Goal: Find specific page/section: Find specific page/section

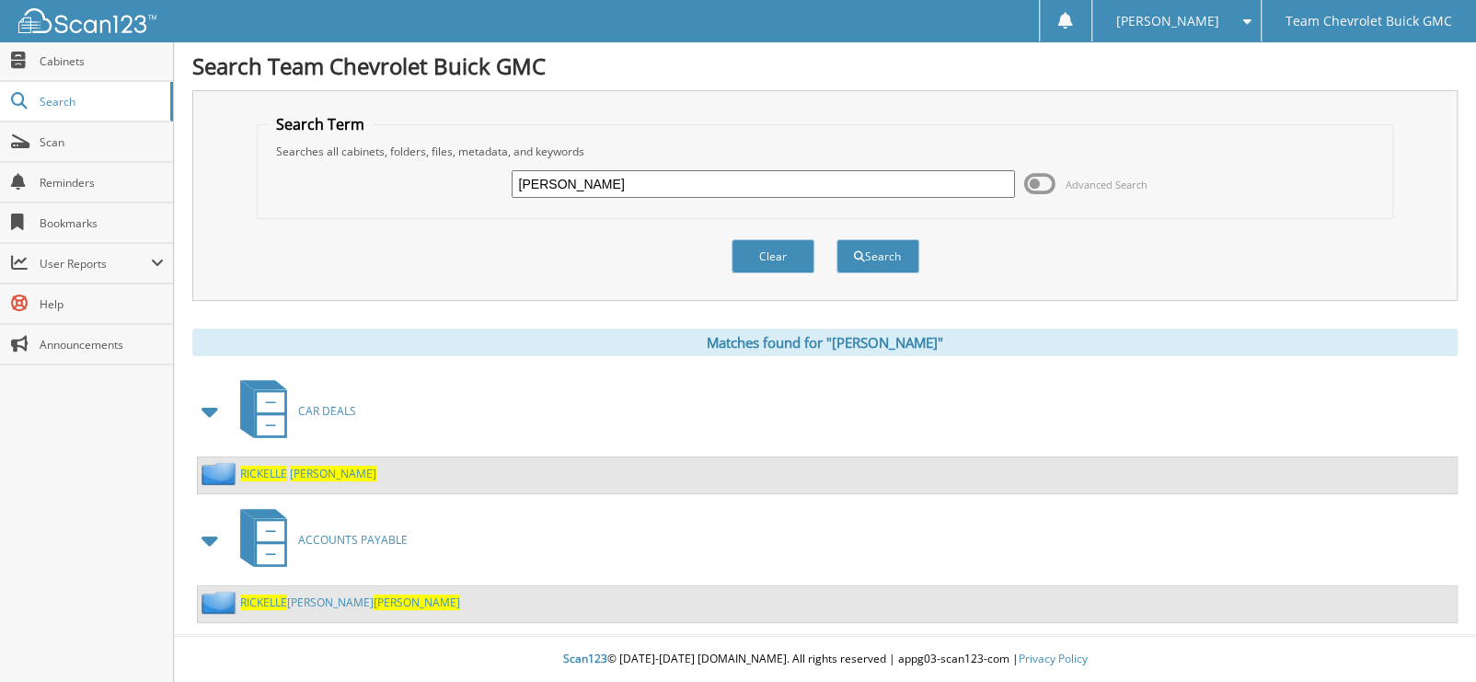
click at [762, 200] on div "RICKELLE GONZALEZ Advanced Search" at bounding box center [825, 184] width 1117 height 50
drag, startPoint x: 762, startPoint y: 190, endPoint x: 381, endPoint y: 205, distance: 381.3
click at [381, 205] on div "RICKELLE GONZALEZ Advanced Search" at bounding box center [825, 184] width 1117 height 50
type input "[PERSON_NAME]"
click at [836, 239] on button "Search" at bounding box center [877, 256] width 83 height 34
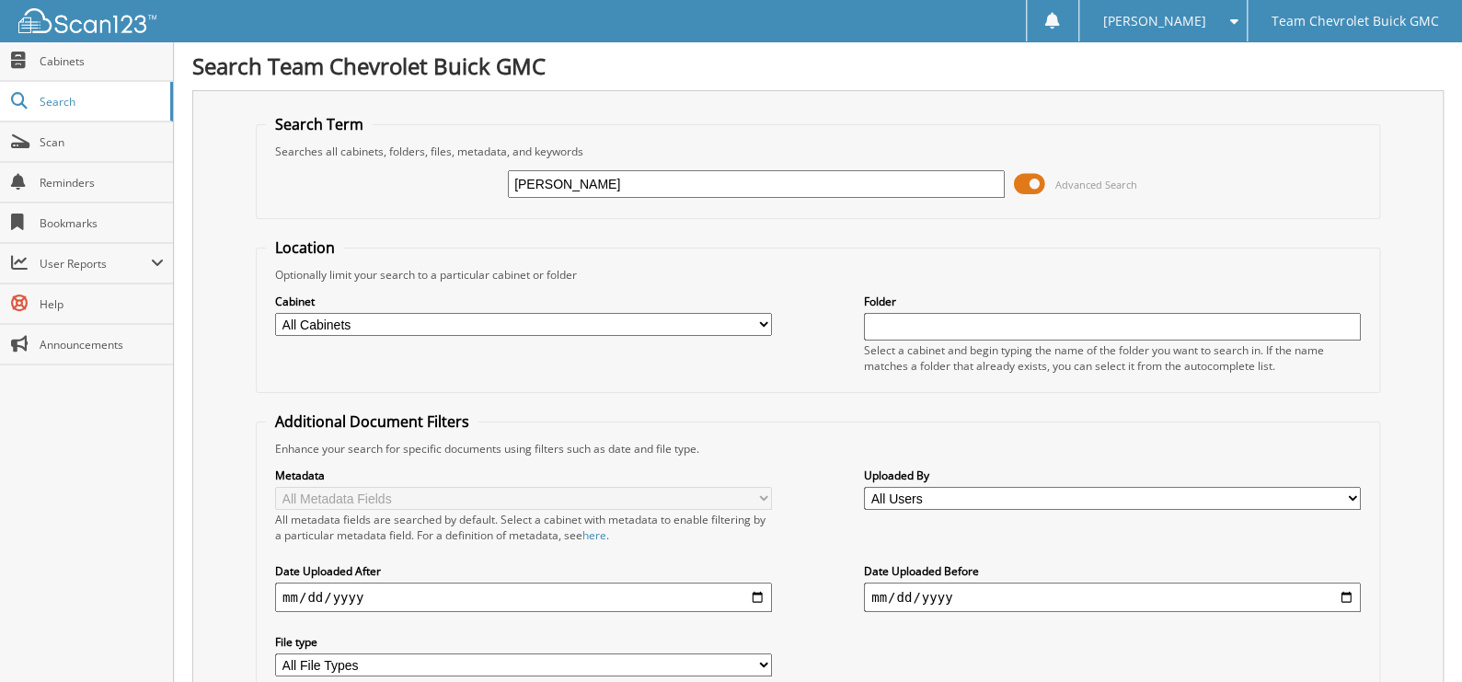
click at [1024, 179] on span at bounding box center [1029, 184] width 31 height 28
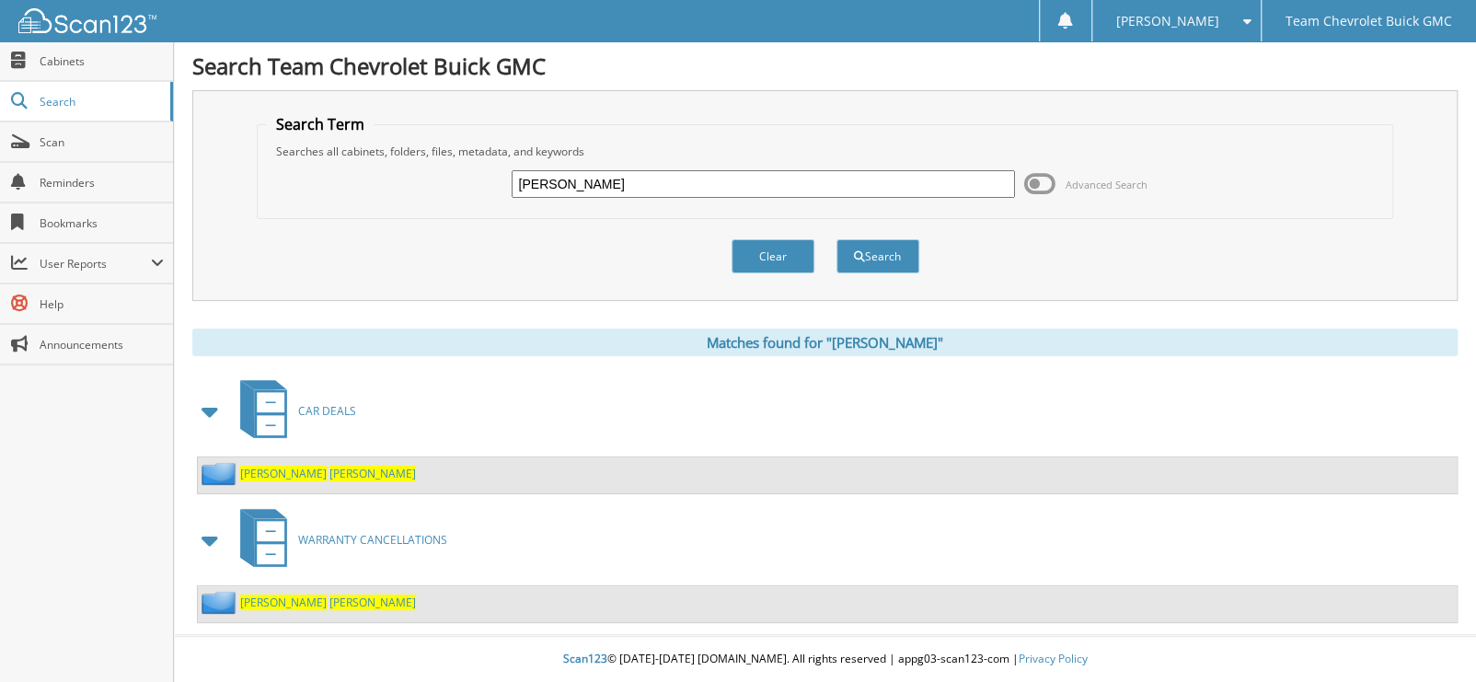
click at [282, 596] on span "[PERSON_NAME]" at bounding box center [283, 602] width 86 height 16
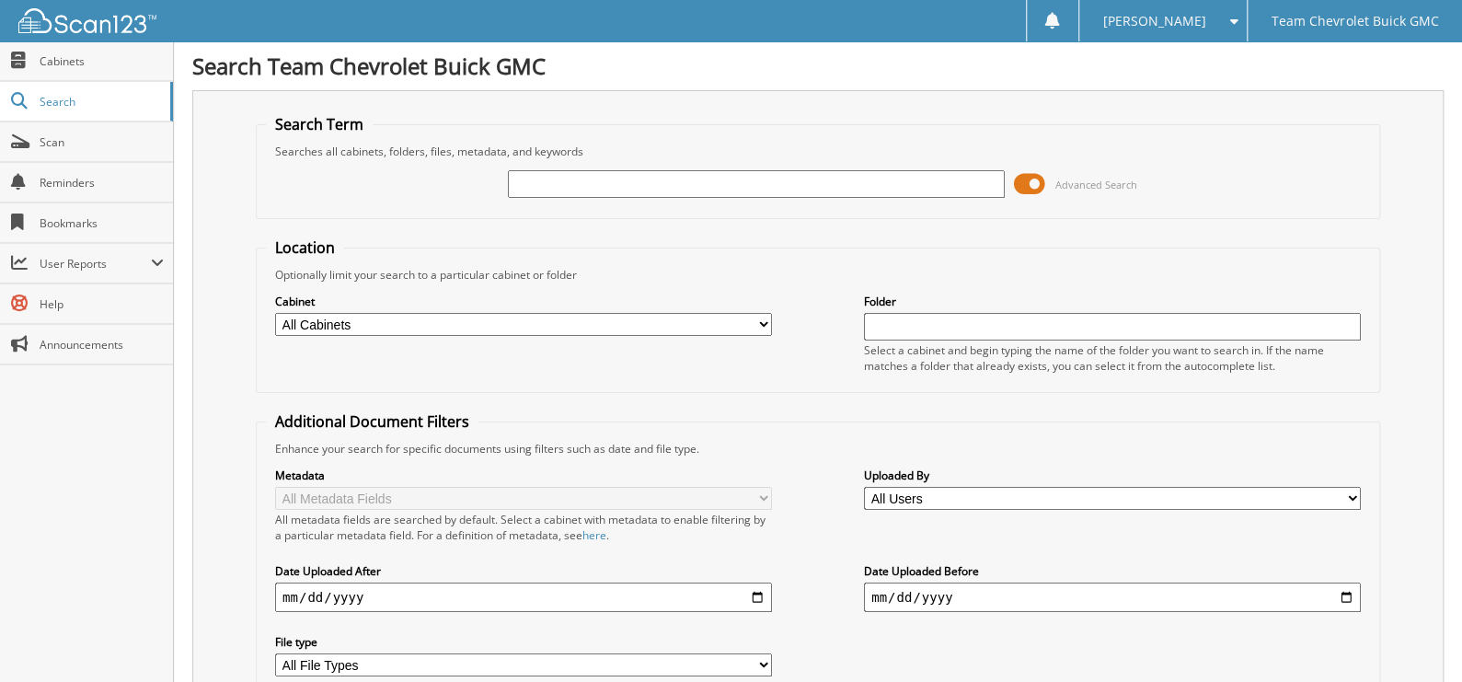
click at [556, 181] on input "text" at bounding box center [756, 184] width 497 height 28
type input "[PERSON_NAME]"
click at [1018, 176] on span at bounding box center [1029, 184] width 31 height 28
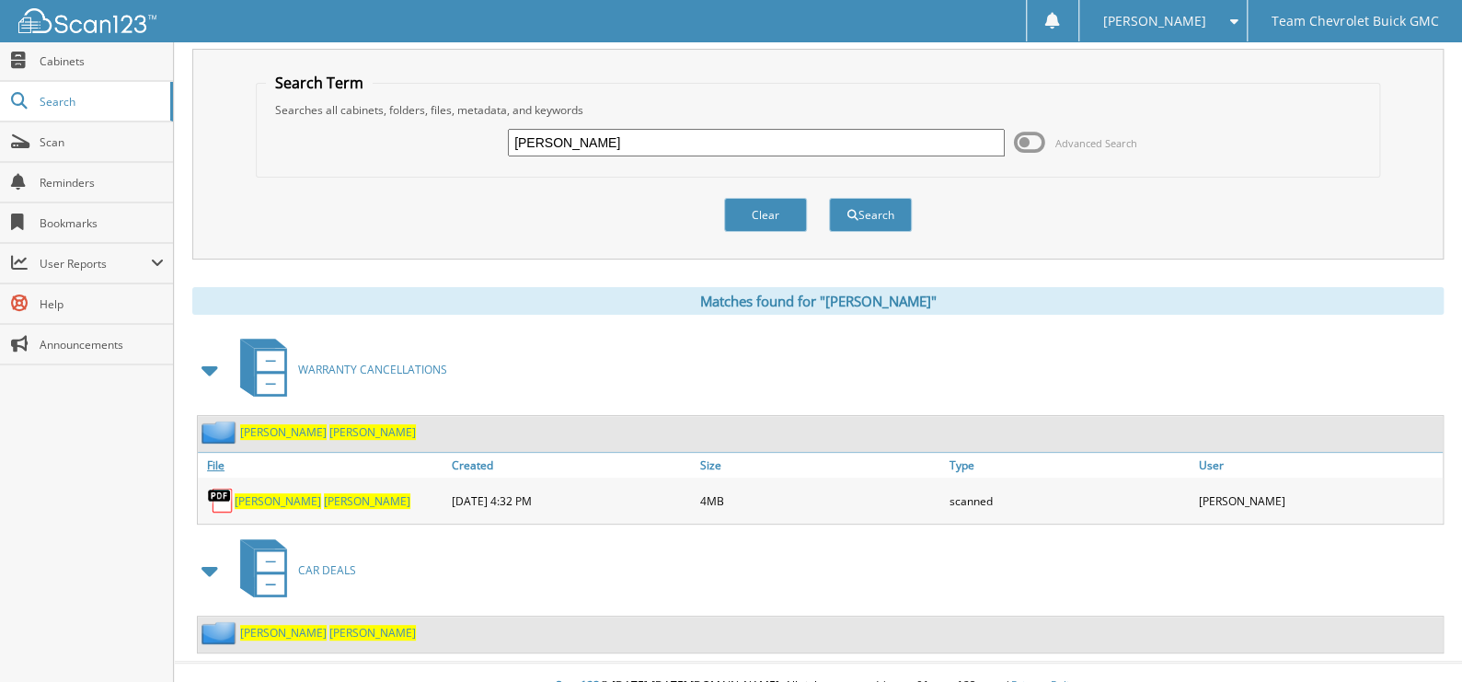
scroll to position [60, 0]
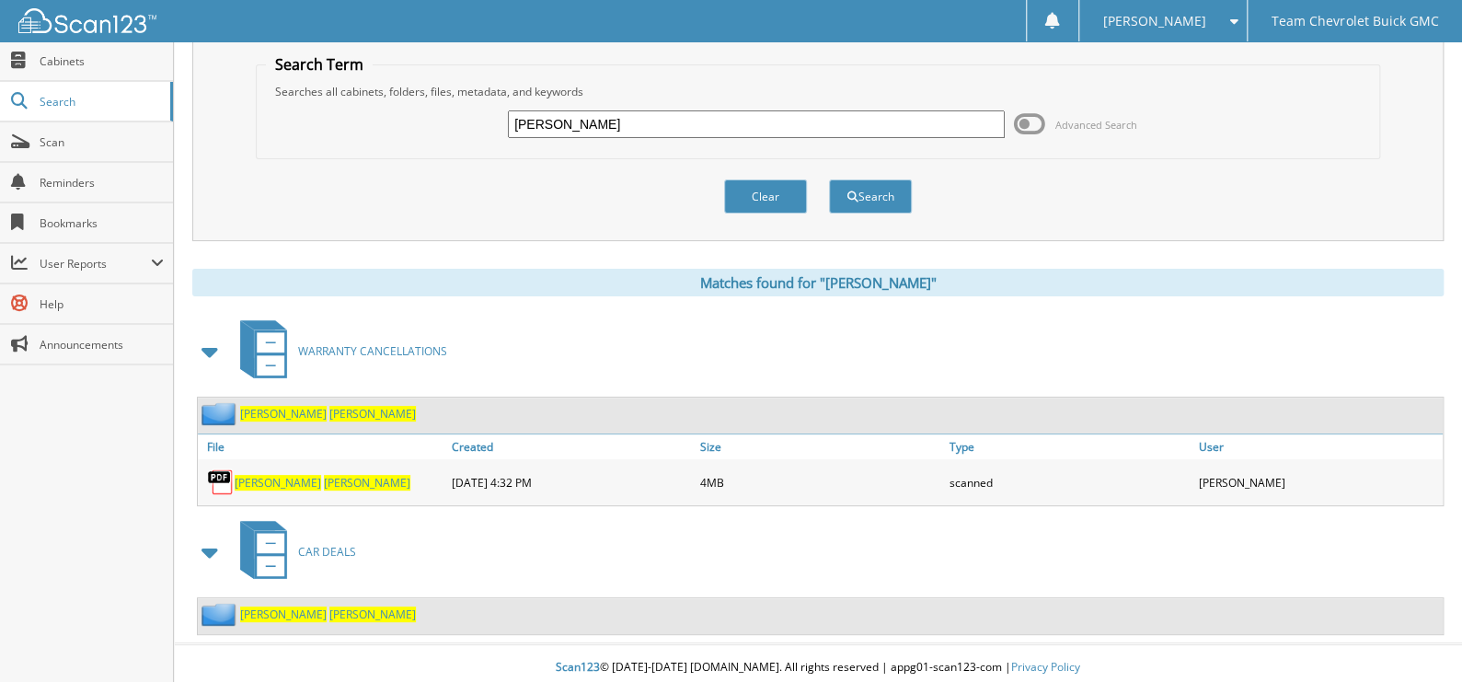
click at [324, 475] on span "RIOS" at bounding box center [367, 483] width 86 height 16
click at [665, 116] on input "tina rios" at bounding box center [756, 124] width 497 height 28
click at [664, 116] on input "tina rios" at bounding box center [756, 124] width 497 height 28
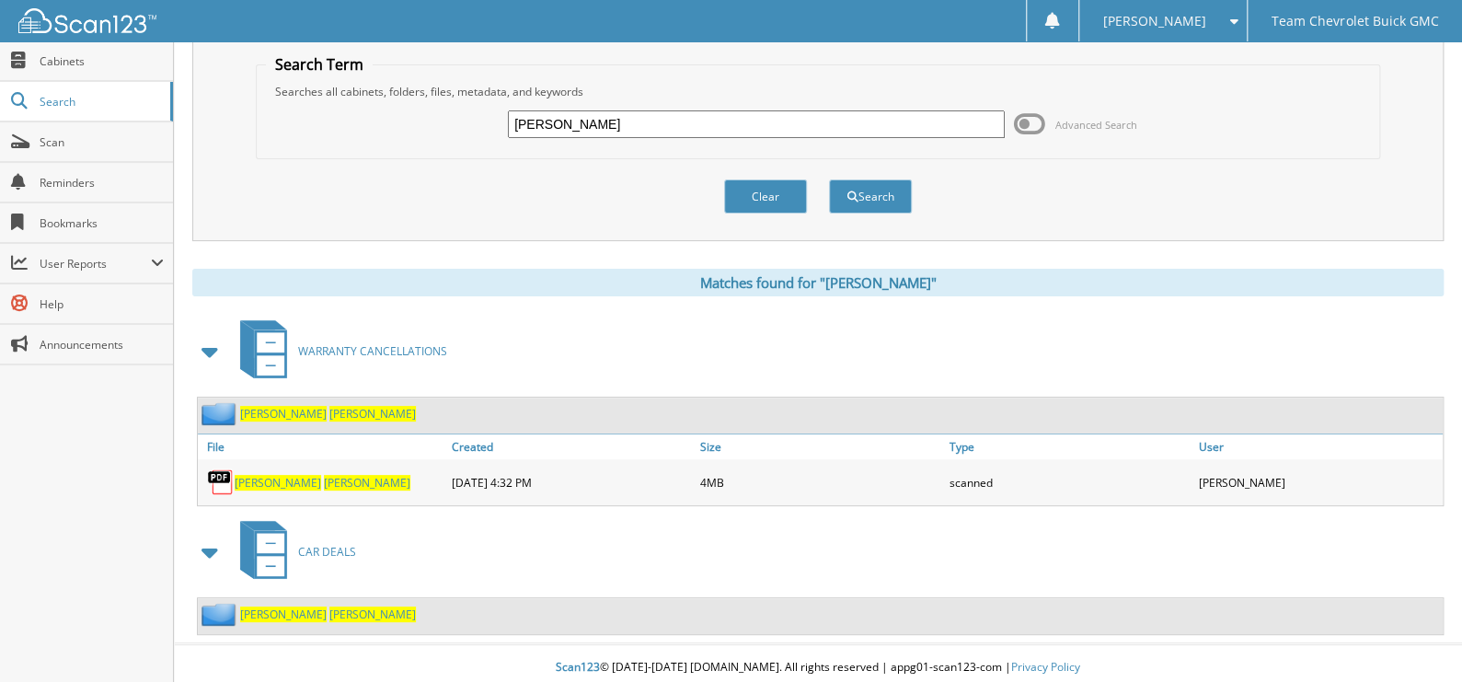
click at [664, 116] on input "tina rios" at bounding box center [756, 124] width 497 height 28
type input "[PERSON_NAME]"
click at [829, 179] on button "Search" at bounding box center [870, 196] width 83 height 34
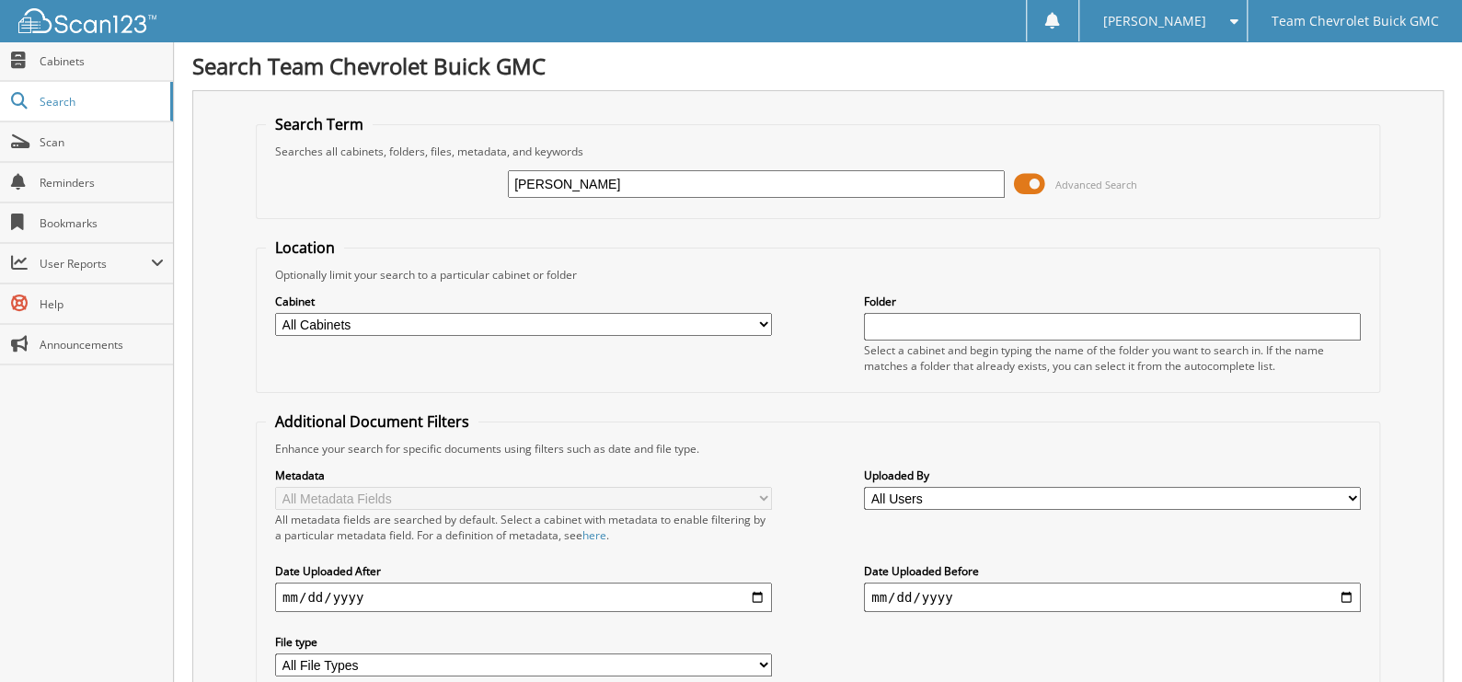
click at [1036, 175] on span at bounding box center [1029, 184] width 31 height 28
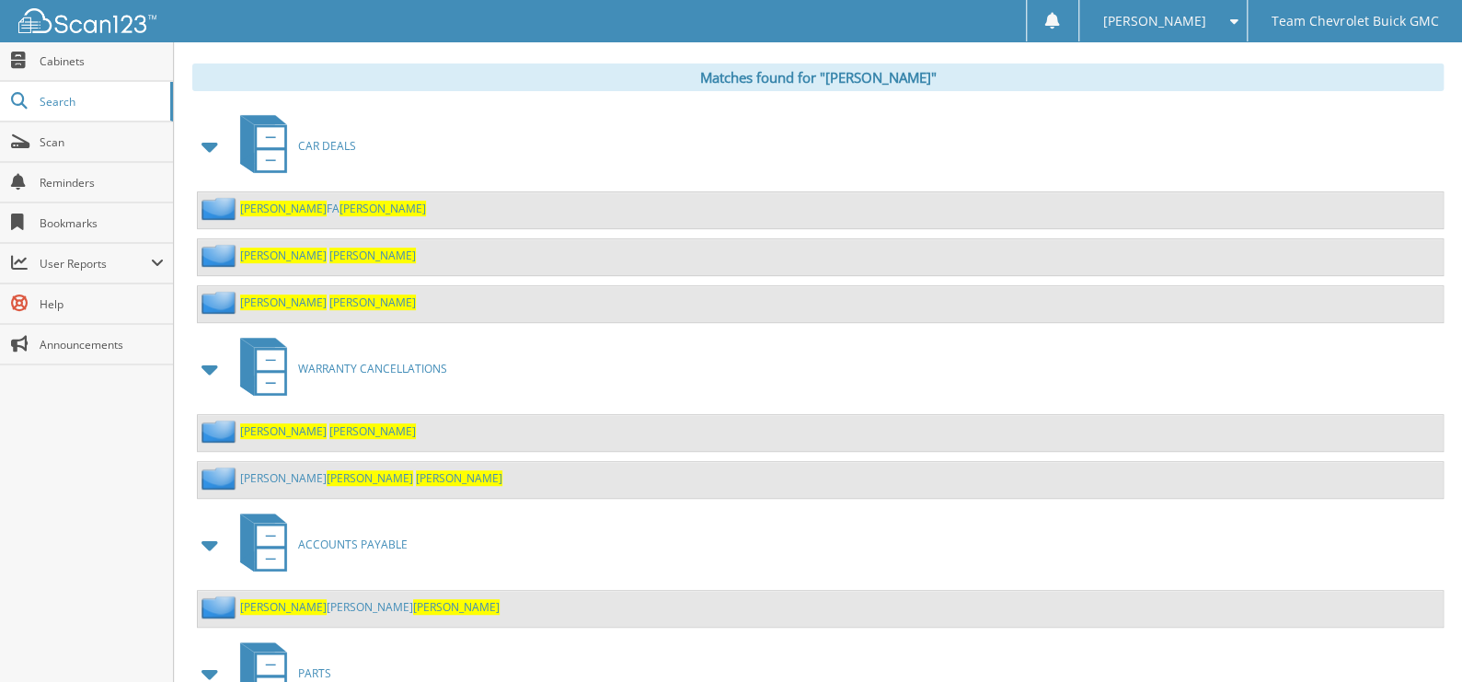
scroll to position [275, 0]
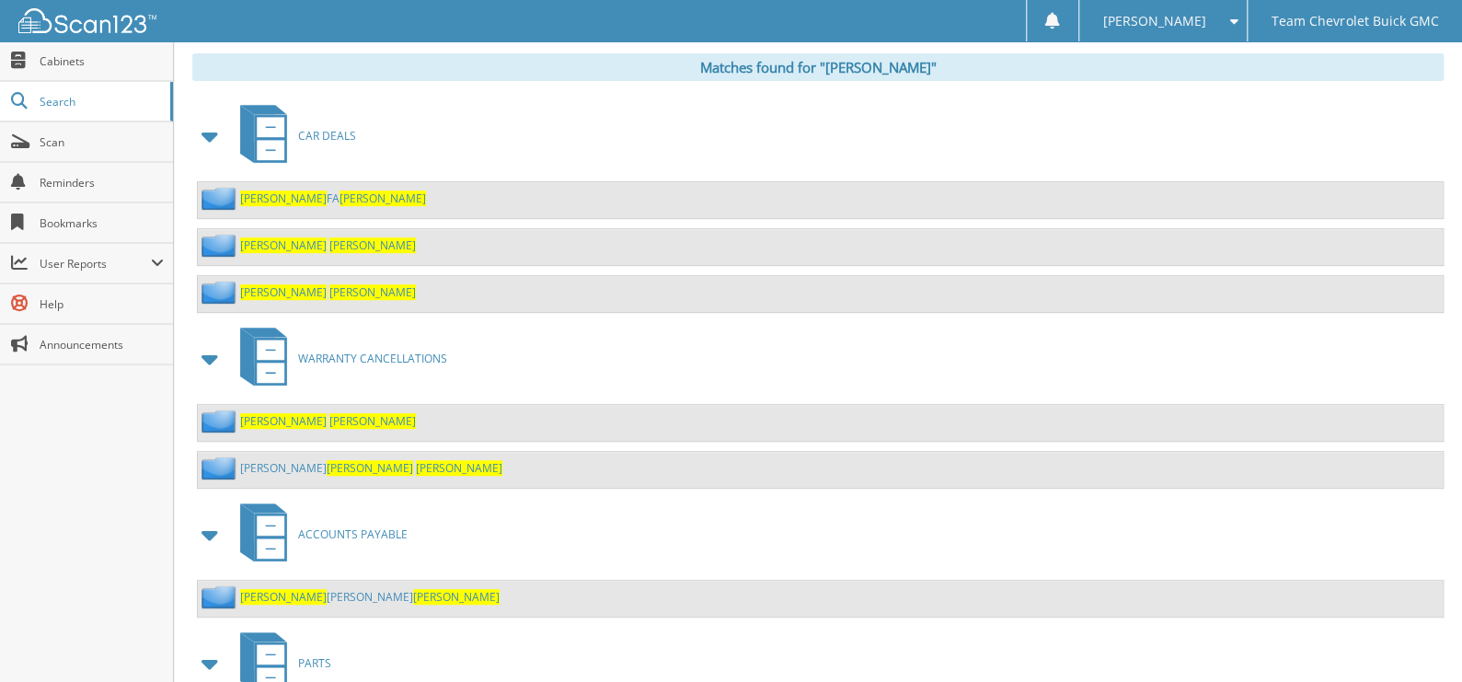
click at [329, 413] on span "[PERSON_NAME]" at bounding box center [372, 421] width 86 height 16
